Goal: Information Seeking & Learning: Learn about a topic

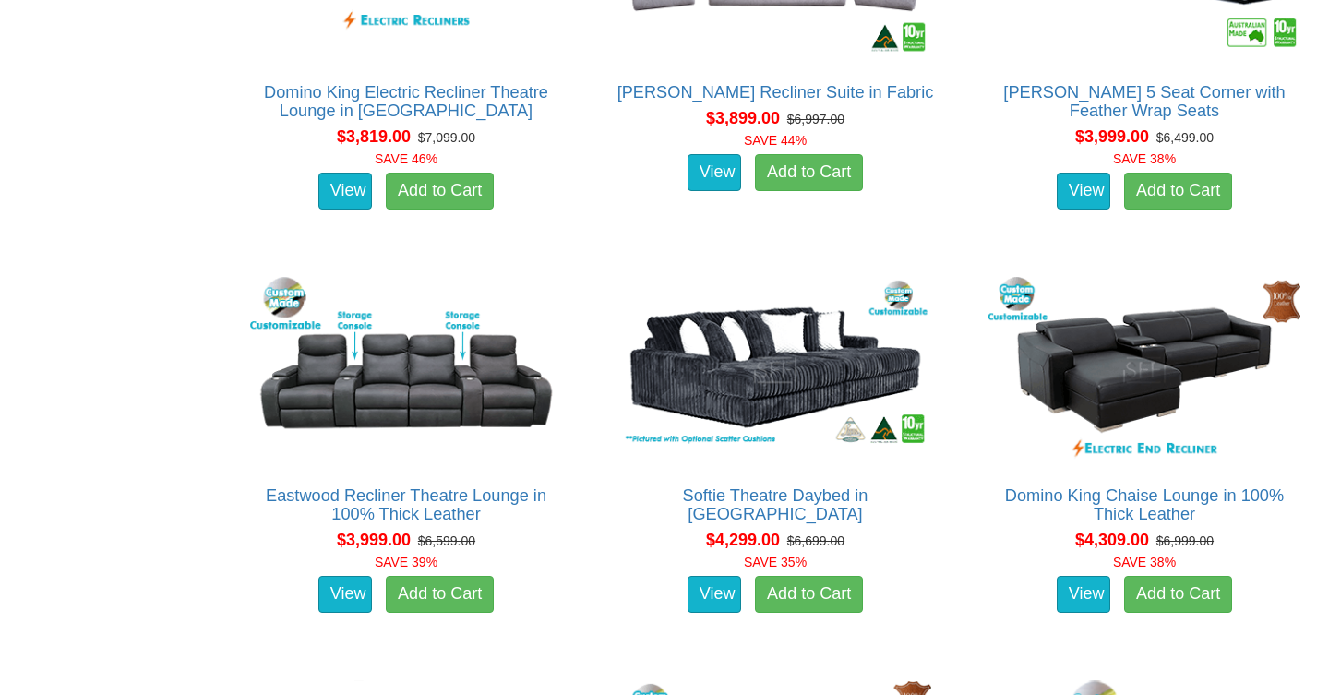
scroll to position [7030, 0]
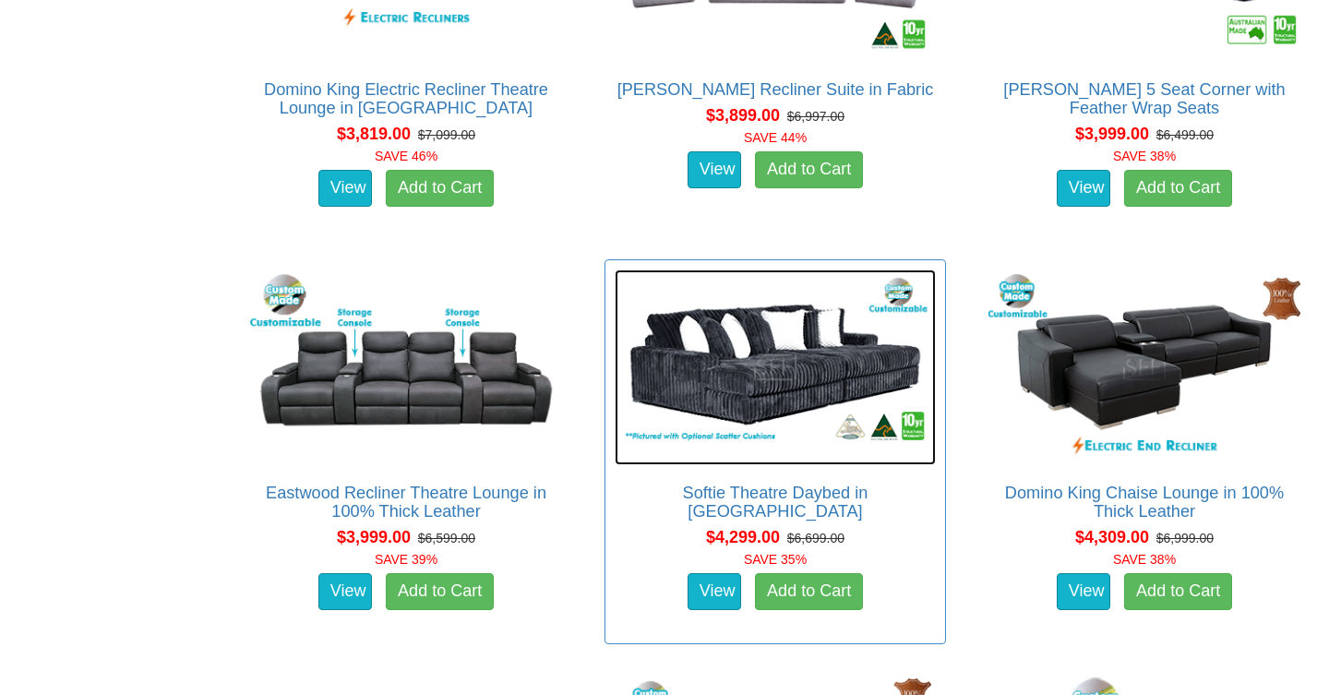
click at [727, 360] on img at bounding box center [775, 368] width 321 height 197
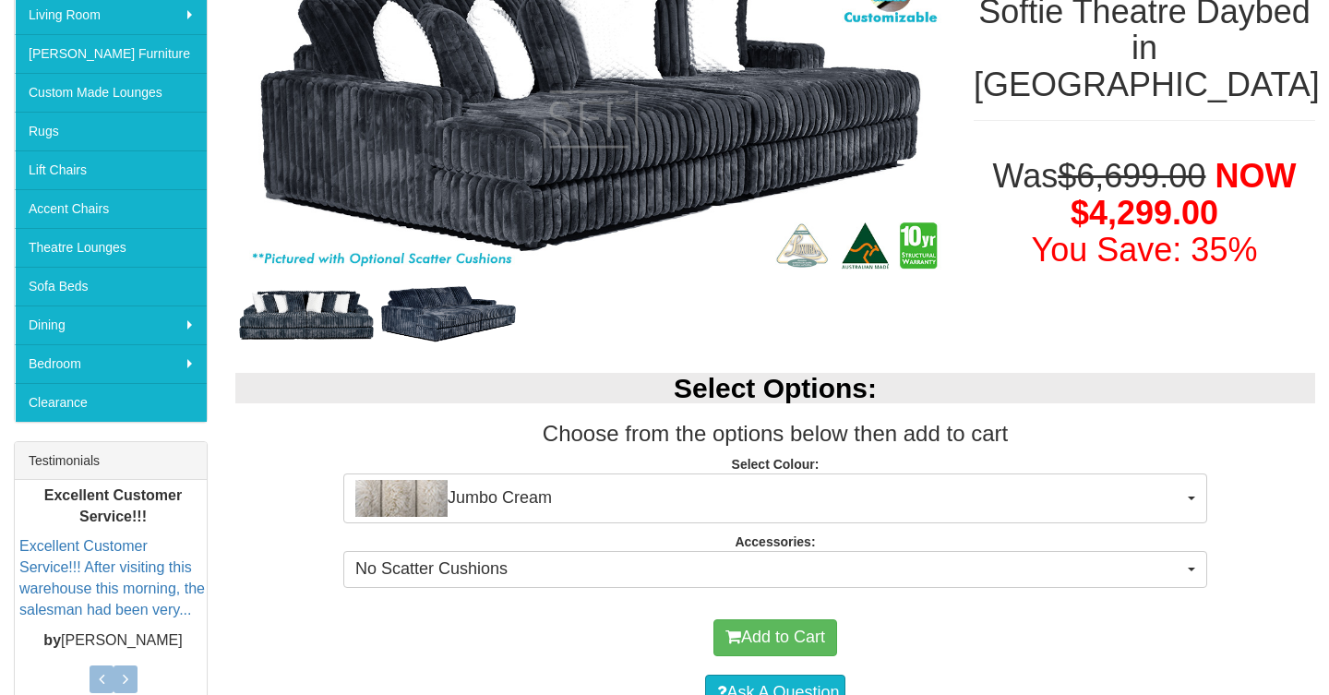
scroll to position [369, 0]
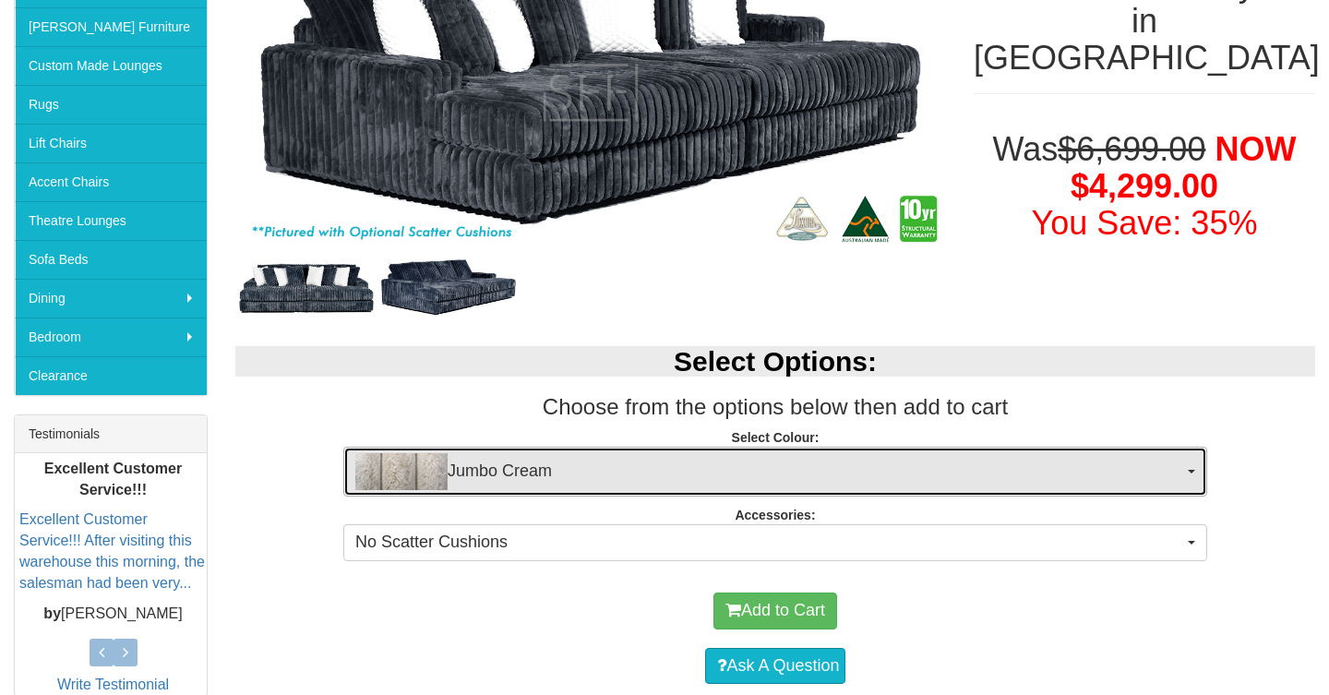
click at [502, 466] on span "Jumbo Cream" at bounding box center [769, 471] width 828 height 37
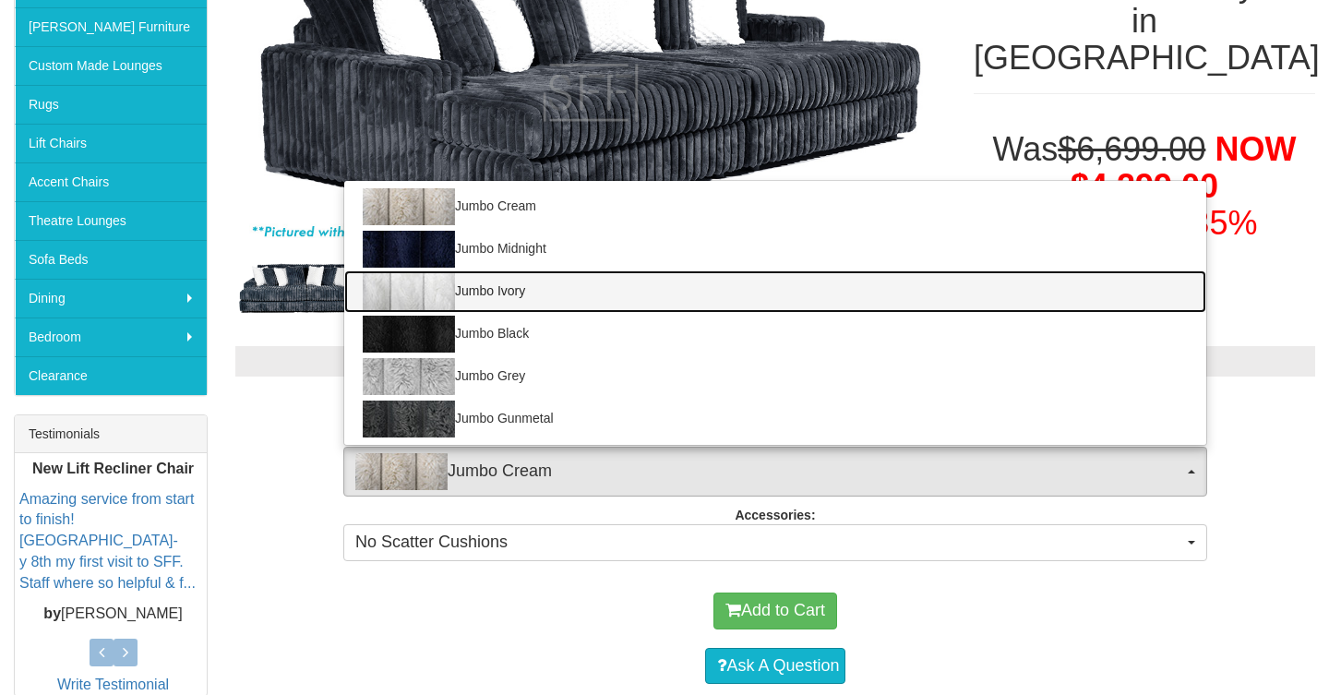
click at [477, 293] on link "Jumbo Ivory" at bounding box center [775, 291] width 862 height 42
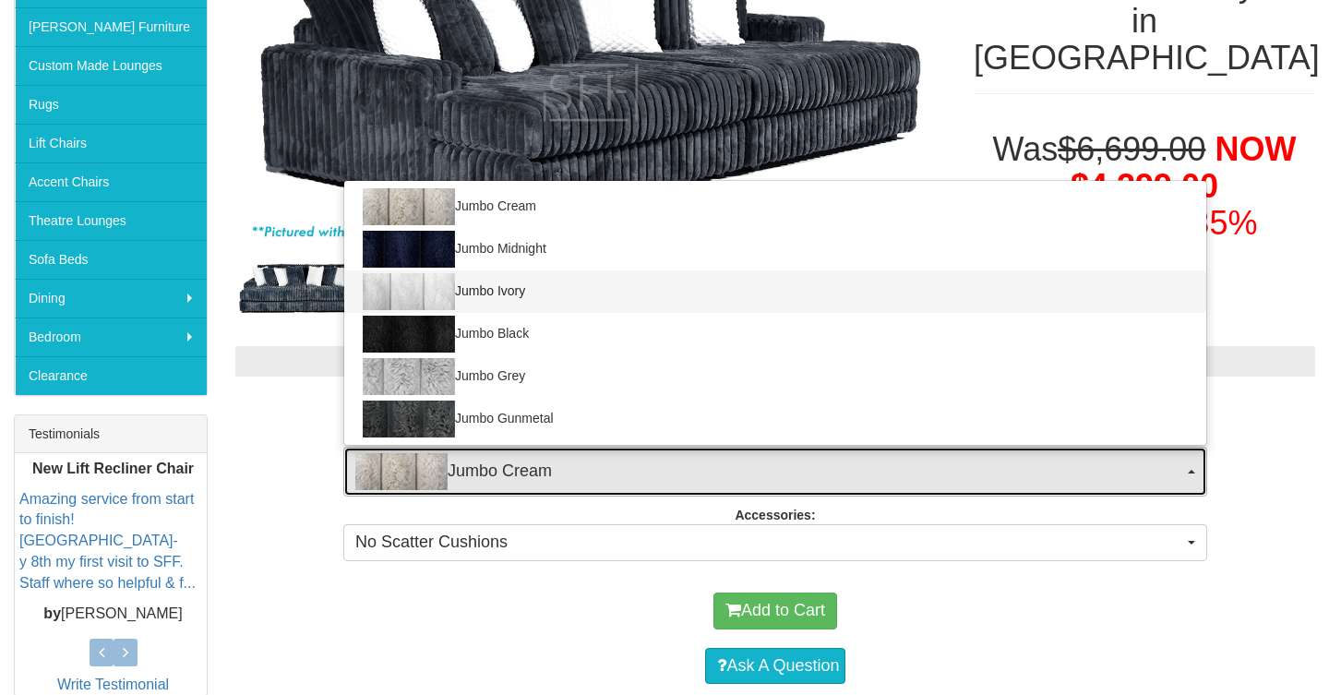
select select "1957"
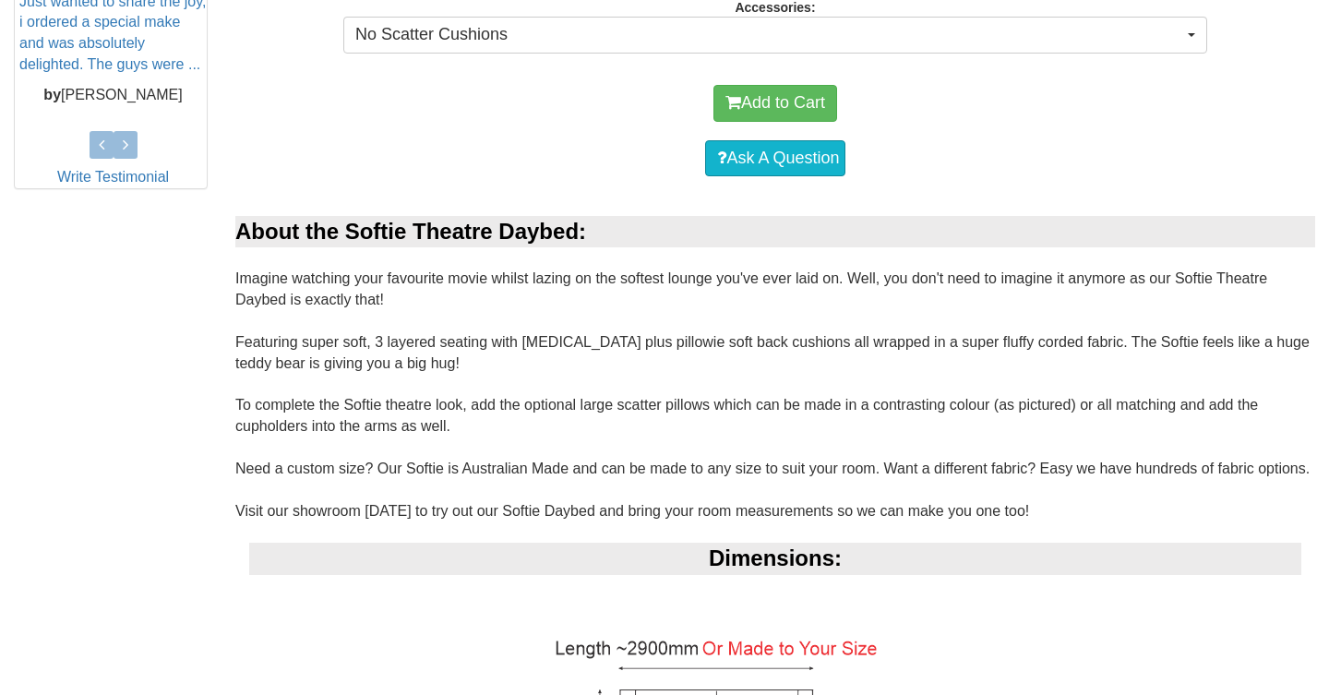
scroll to position [0, 0]
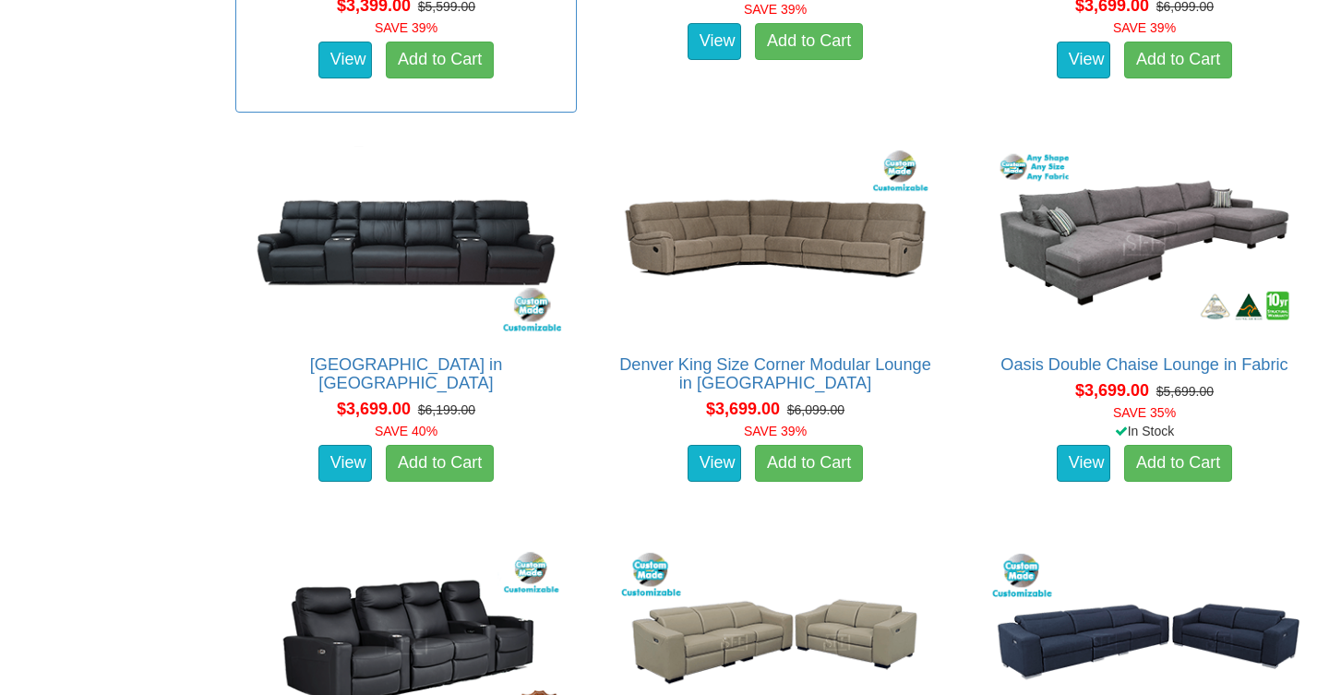
scroll to position [5949, 0]
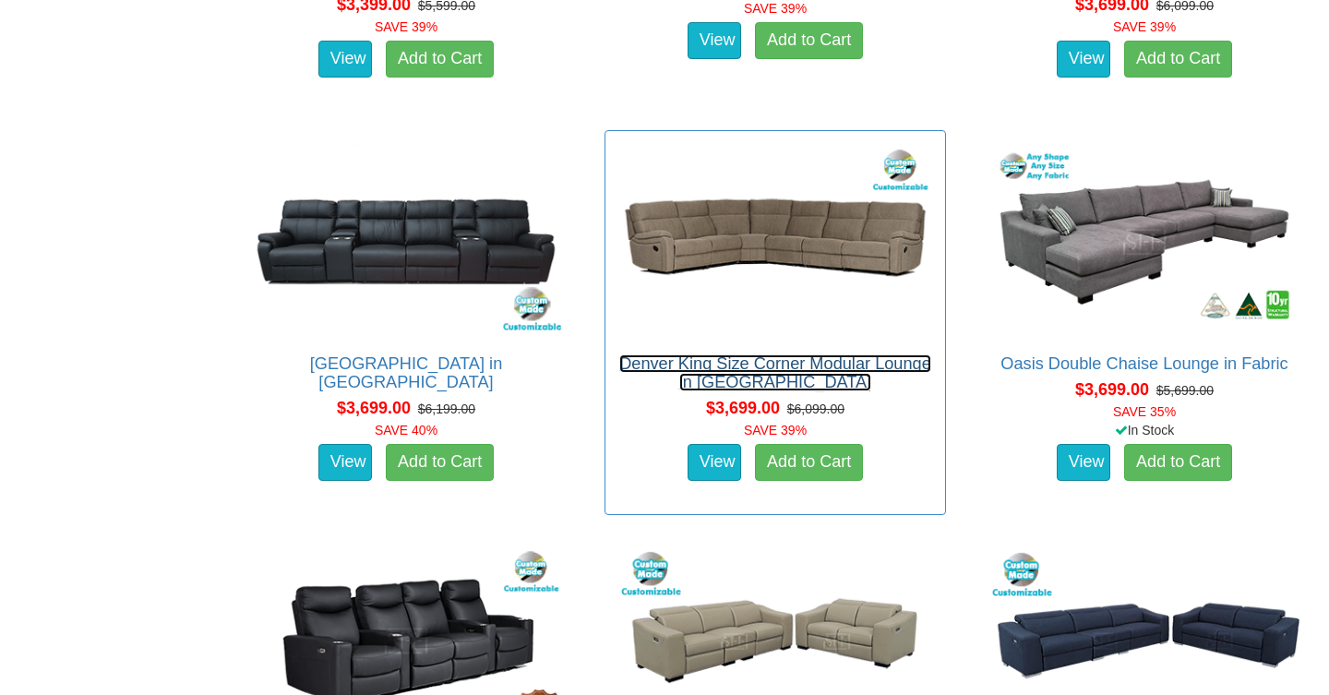
click at [773, 379] on link "Denver King Size Corner Modular Lounge in [GEOGRAPHIC_DATA]" at bounding box center [775, 373] width 312 height 37
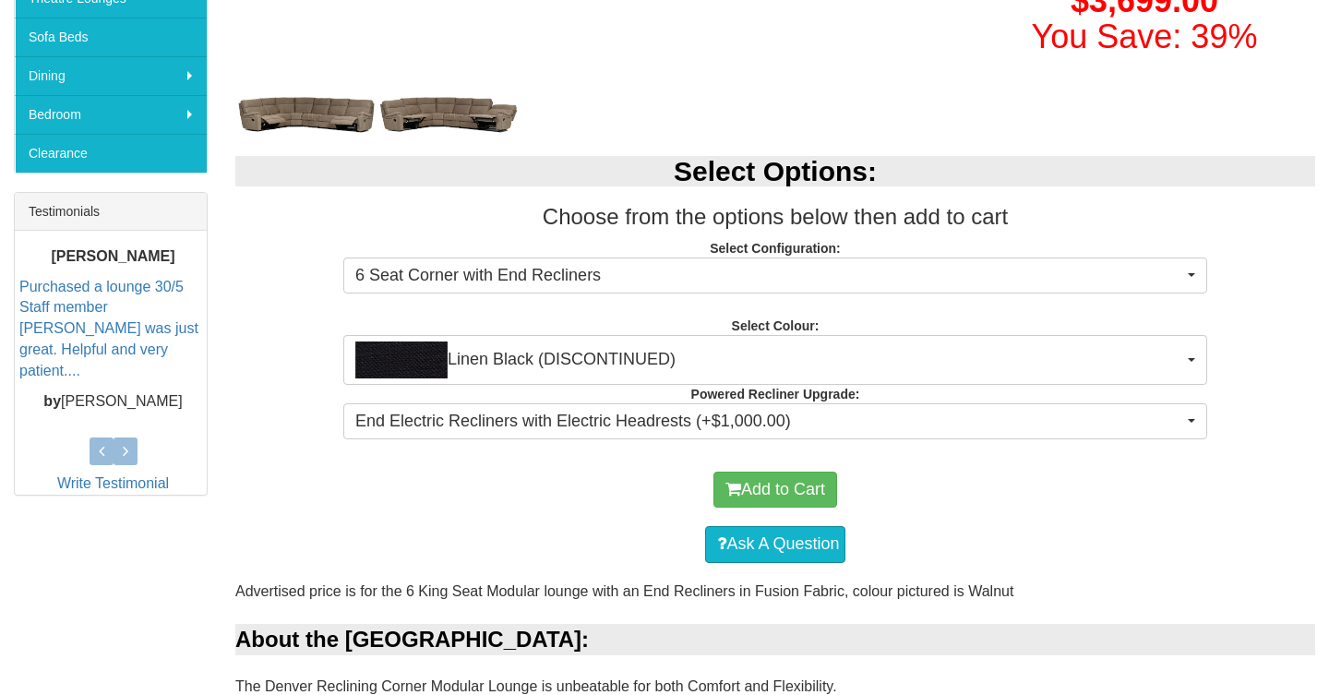
scroll to position [603, 0]
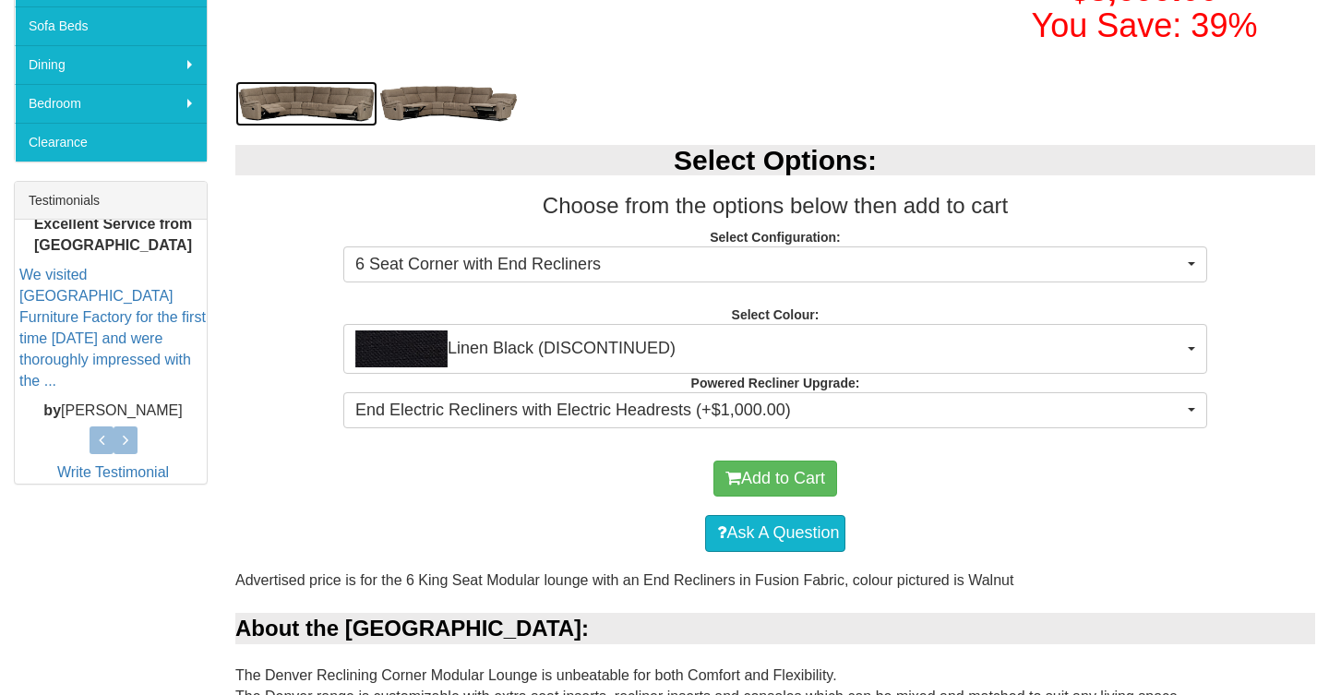
click at [352, 100] on img at bounding box center [306, 103] width 142 height 45
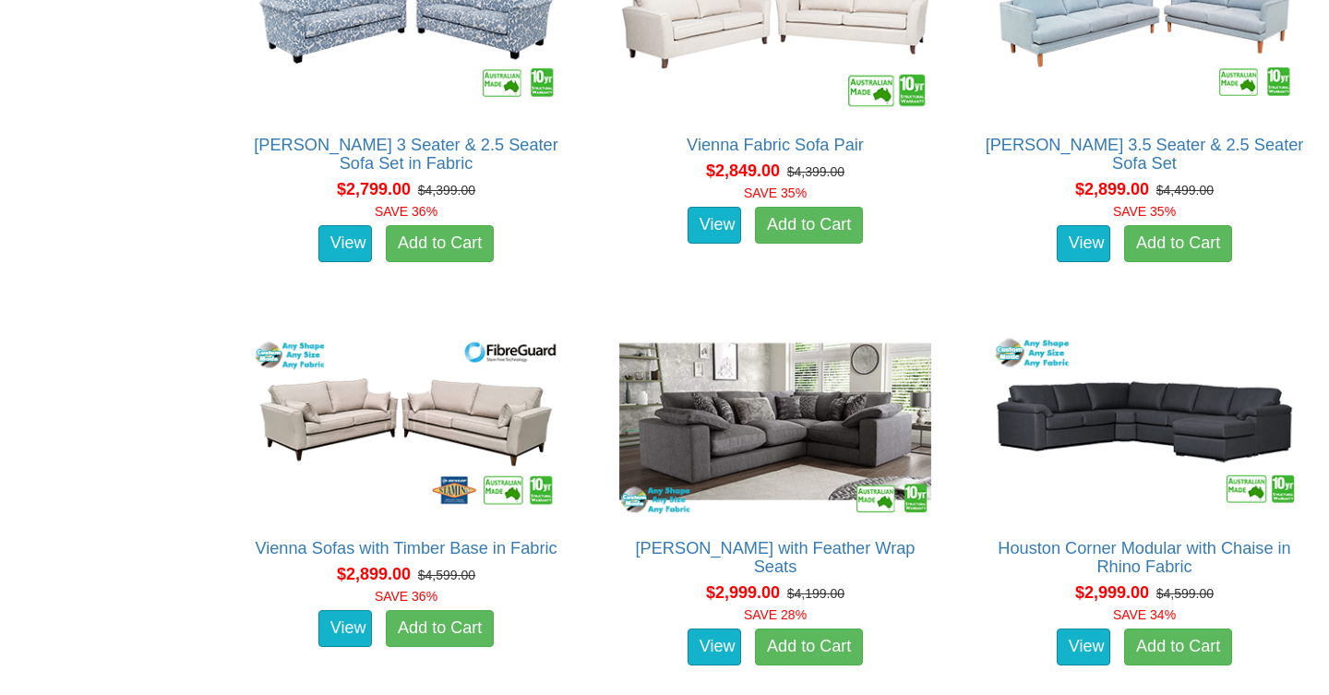
scroll to position [3816, 0]
